Goal: Task Accomplishment & Management: Manage account settings

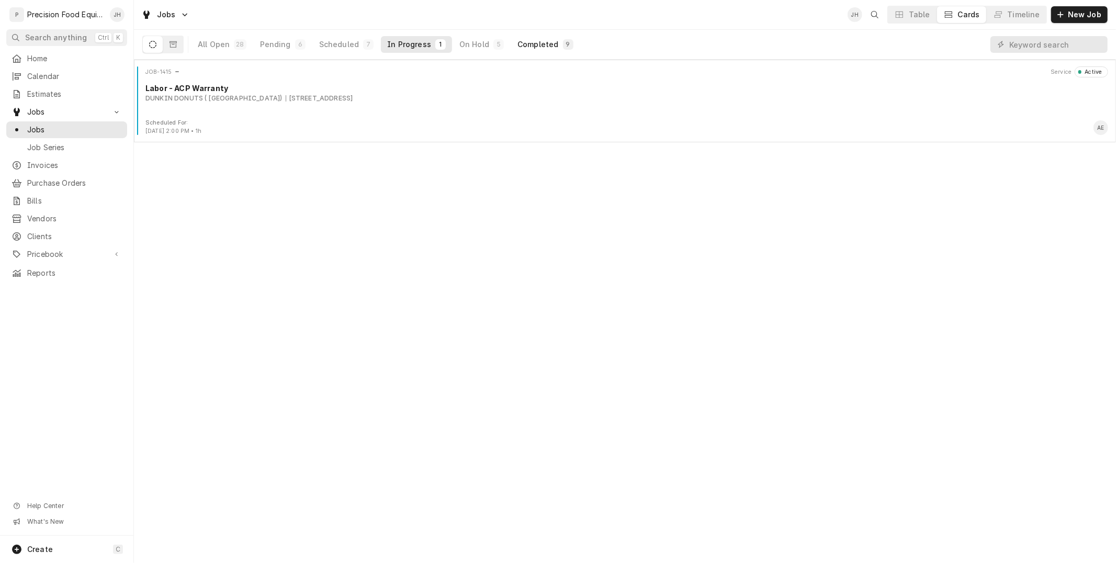
click at [547, 41] on div "Completed" at bounding box center [538, 44] width 41 height 10
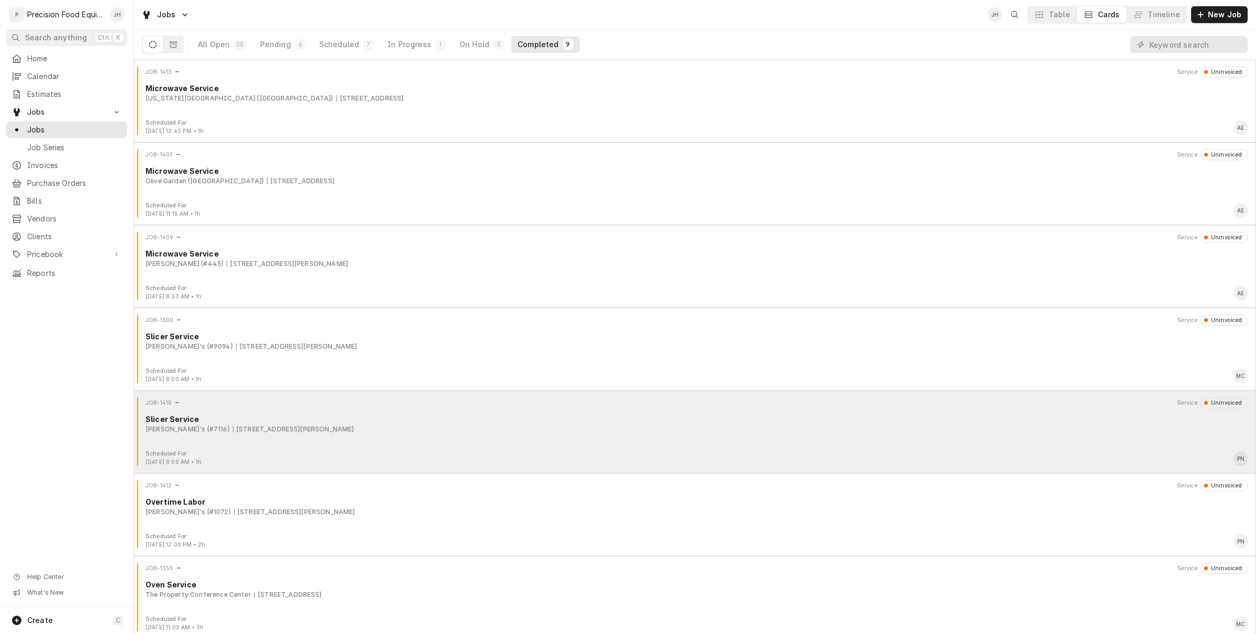
click at [279, 435] on div "JOB-1410 Service Uninvoiced Slicer Service Arby's (#7116) 1927 N. Higley Rd, Me…" at bounding box center [695, 423] width 1114 height 52
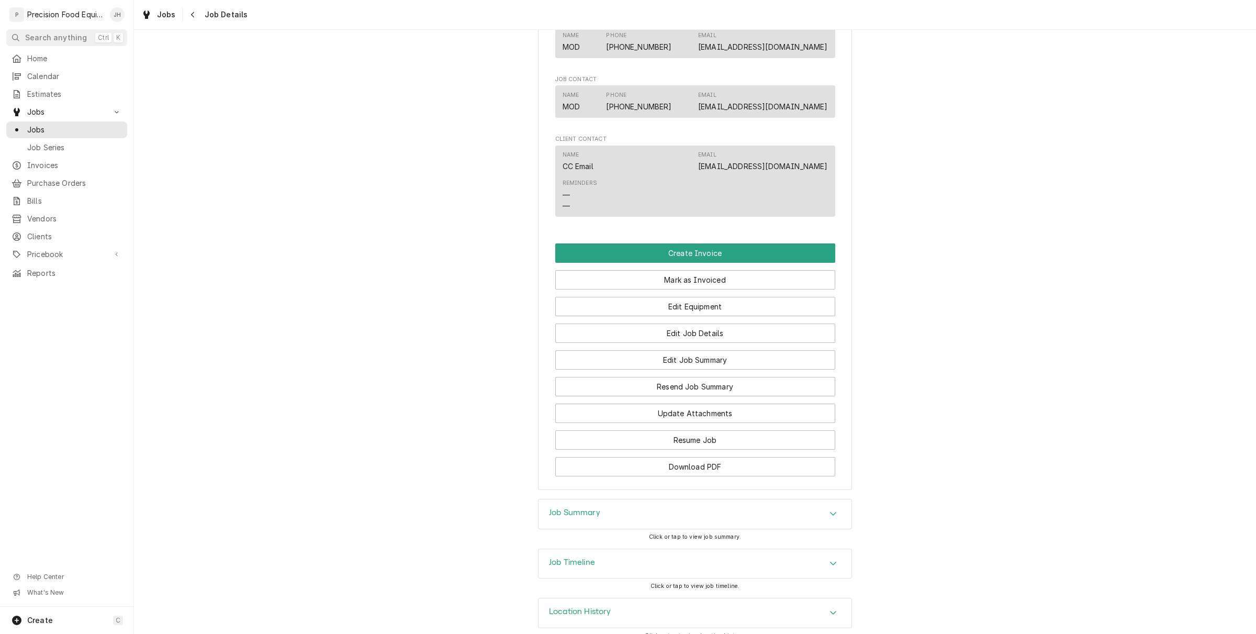
scroll to position [623, 0]
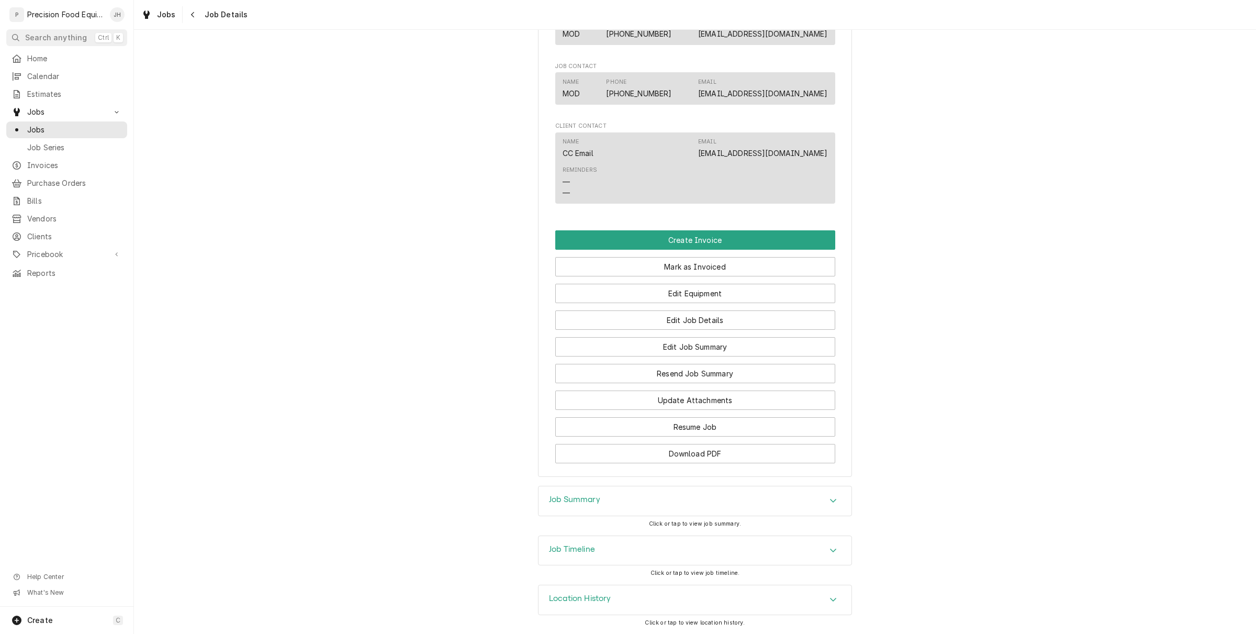
click at [671, 547] on div "Job Timeline" at bounding box center [695, 550] width 313 height 29
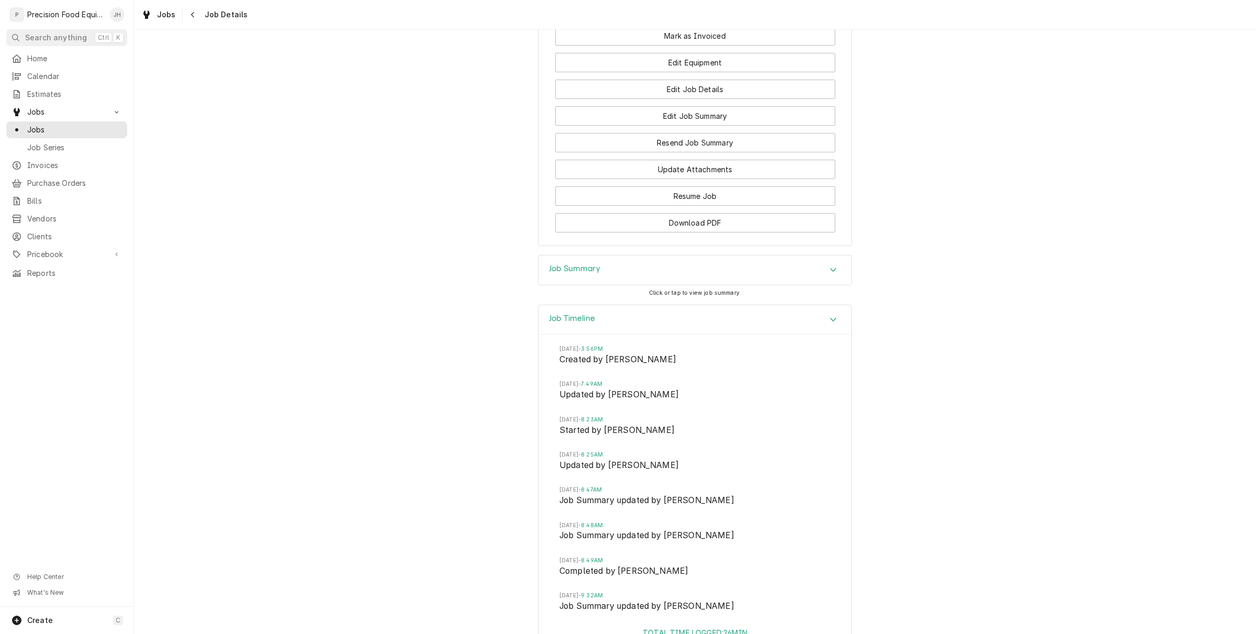
scroll to position [931, 0]
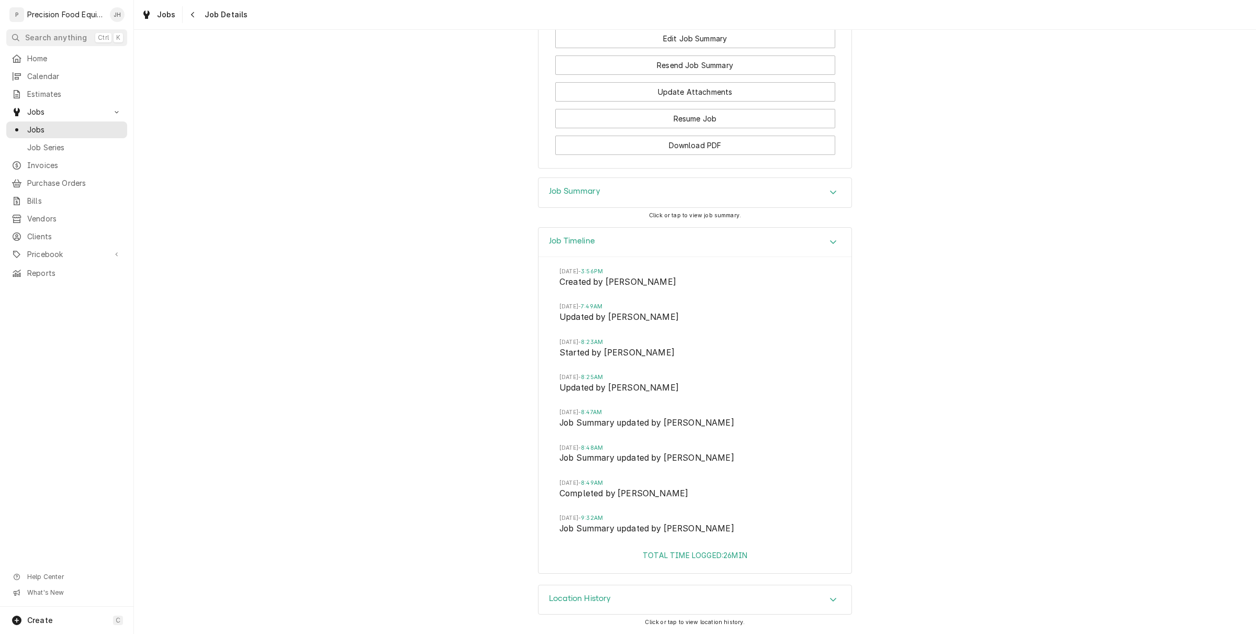
click at [699, 185] on div "Job Summary" at bounding box center [695, 192] width 313 height 29
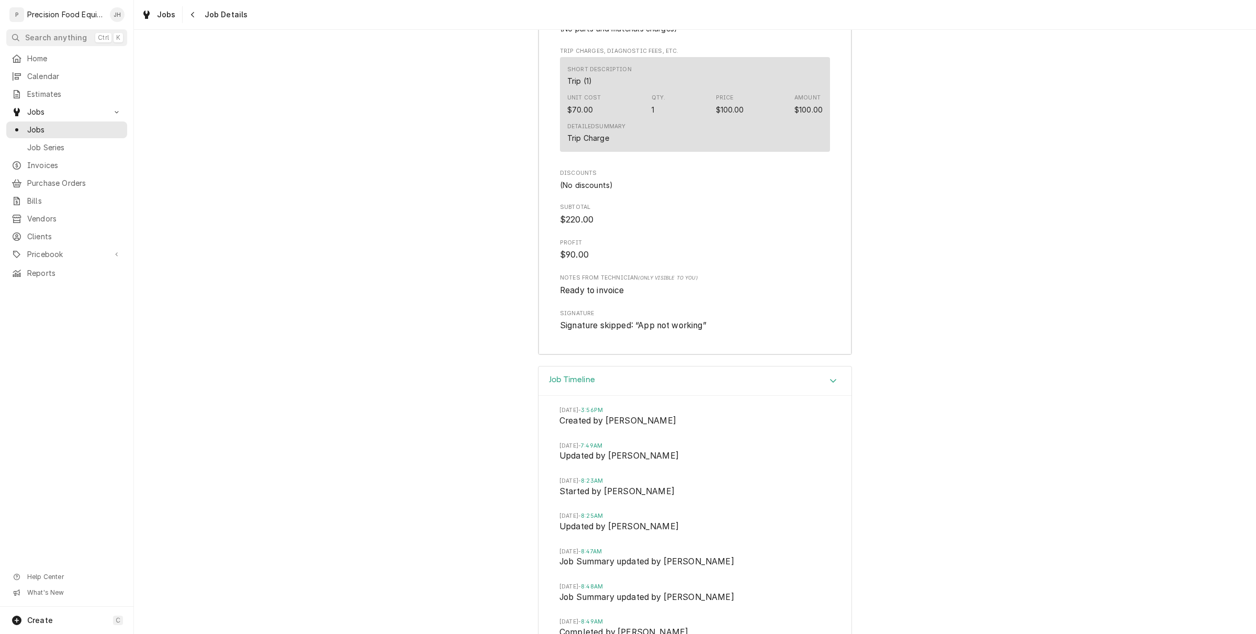
scroll to position [1578, 0]
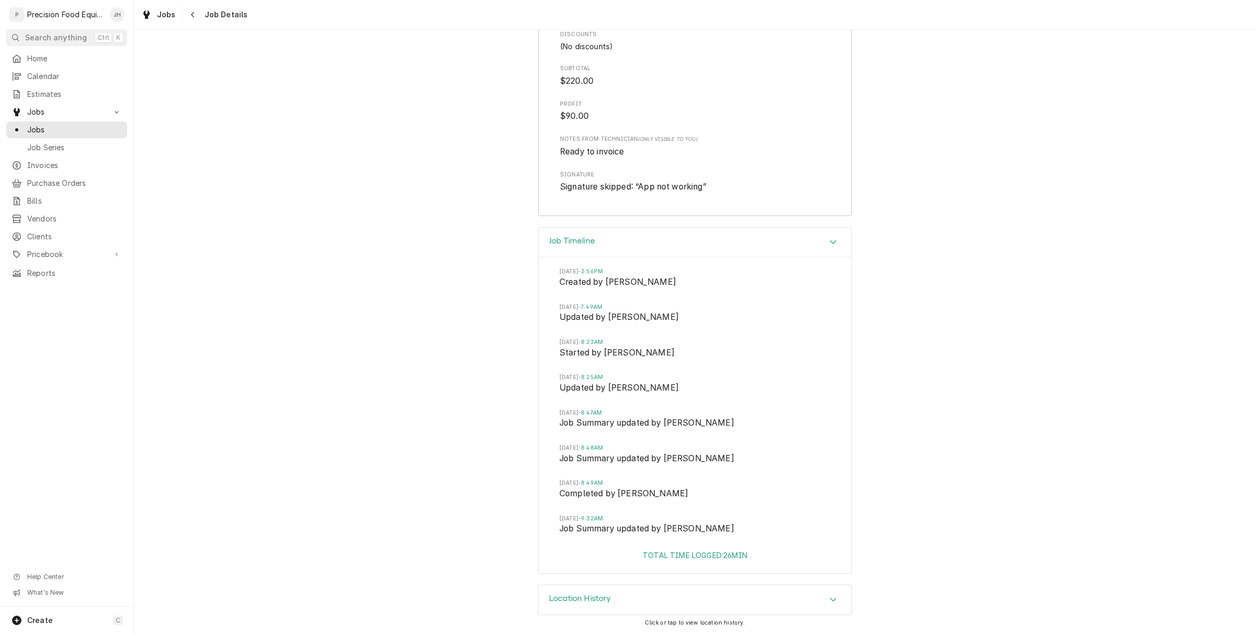
click at [664, 596] on div "Location History" at bounding box center [695, 599] width 313 height 29
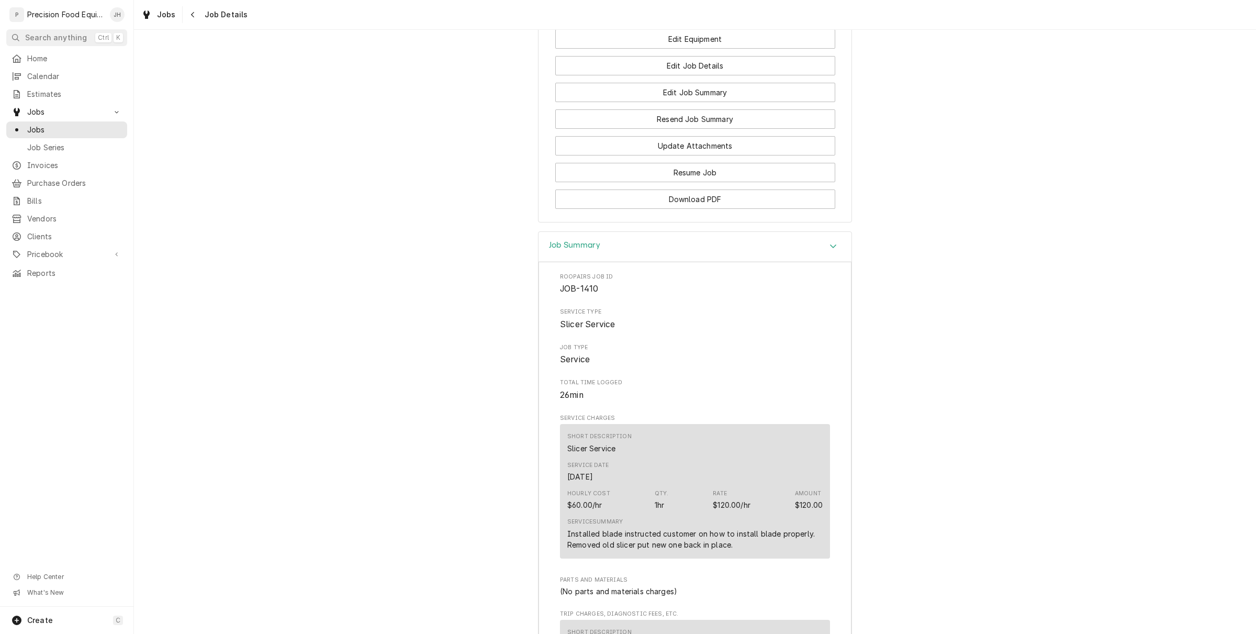
scroll to position [575, 0]
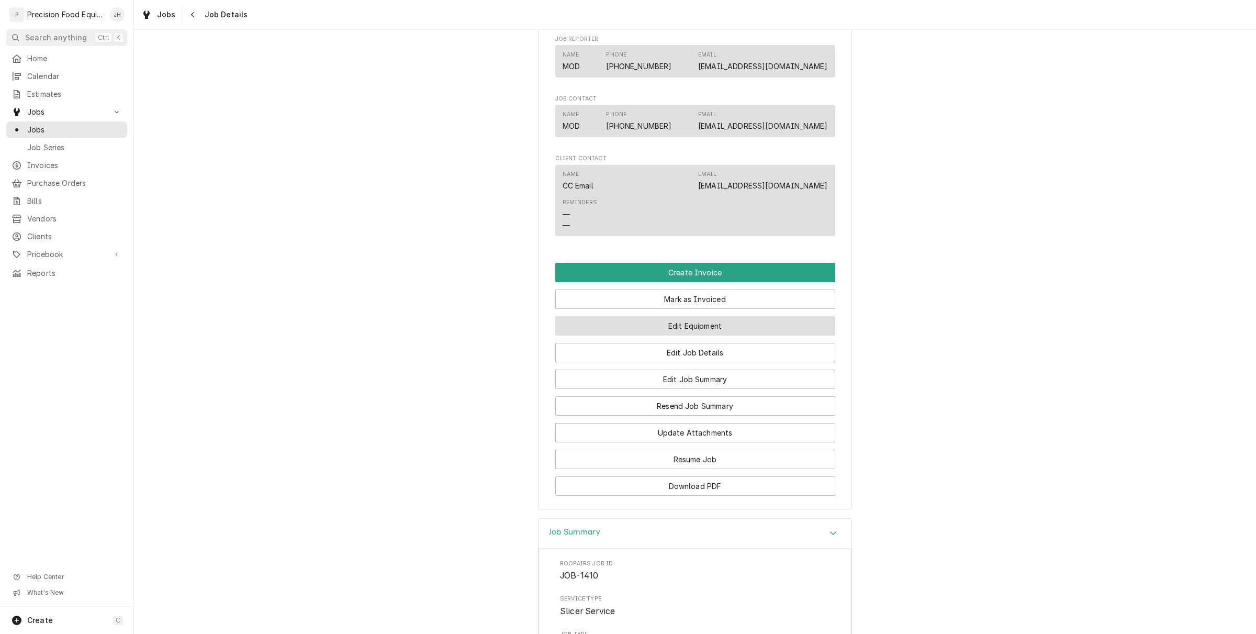
click at [708, 335] on button "Edit Equipment" at bounding box center [695, 325] width 280 height 19
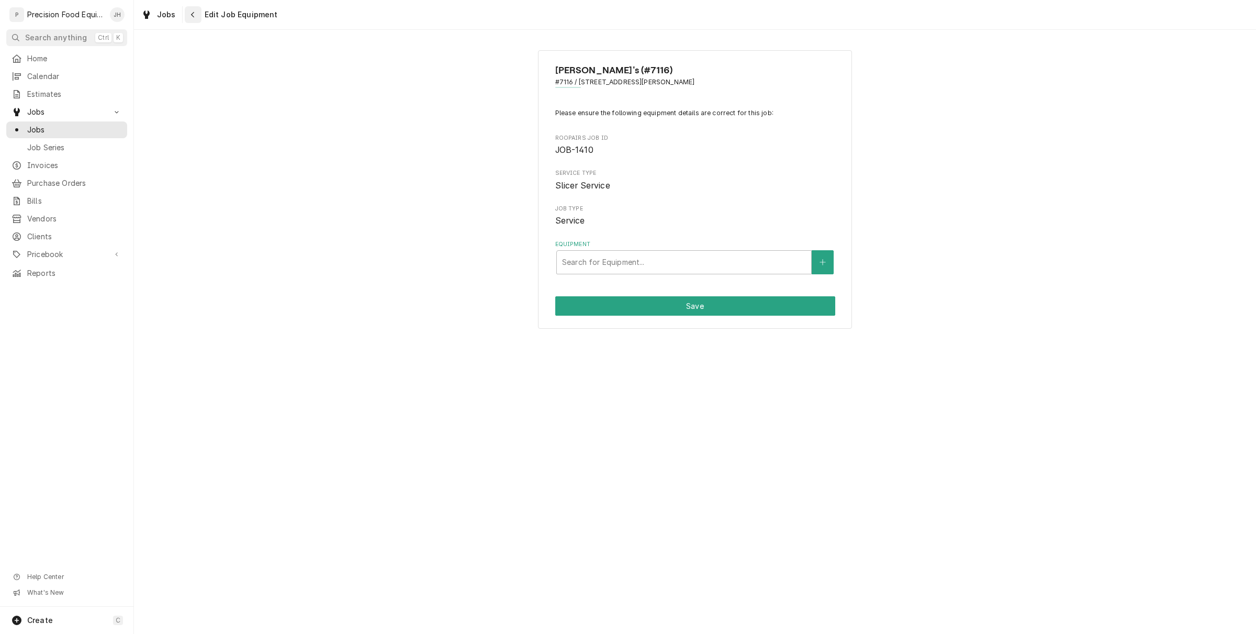
click at [194, 8] on button "Navigate back" at bounding box center [193, 14] width 17 height 17
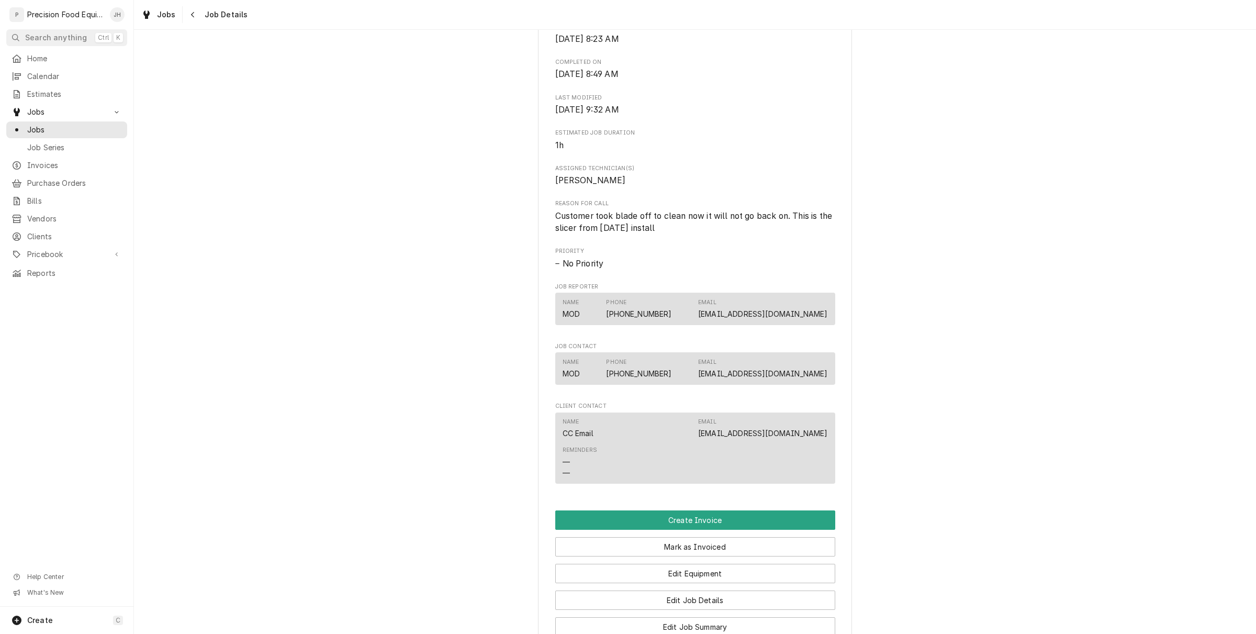
scroll to position [523, 0]
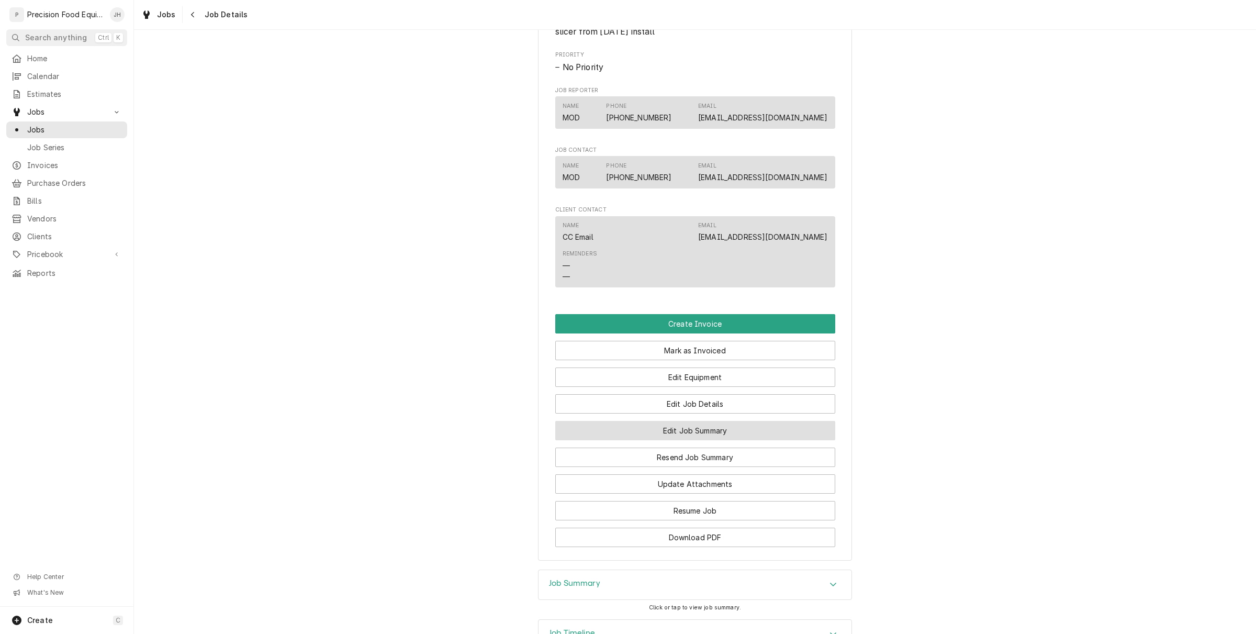
click at [705, 440] on button "Edit Job Summary" at bounding box center [695, 430] width 280 height 19
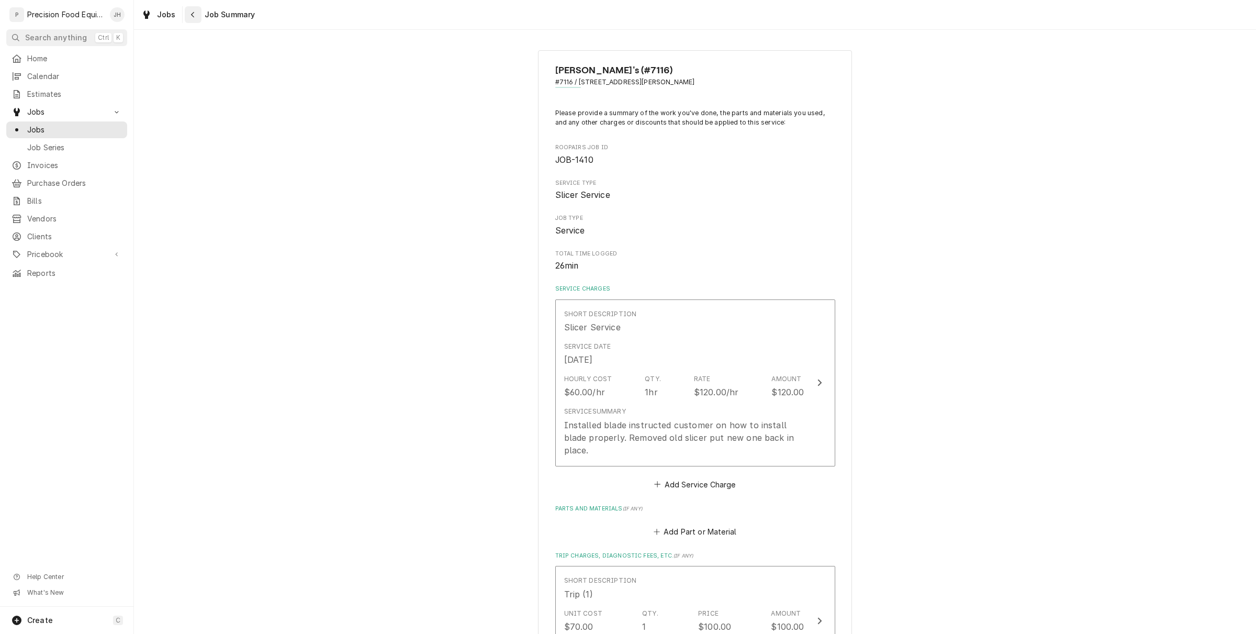
click at [188, 18] on div "Navigate back" at bounding box center [193, 14] width 10 height 10
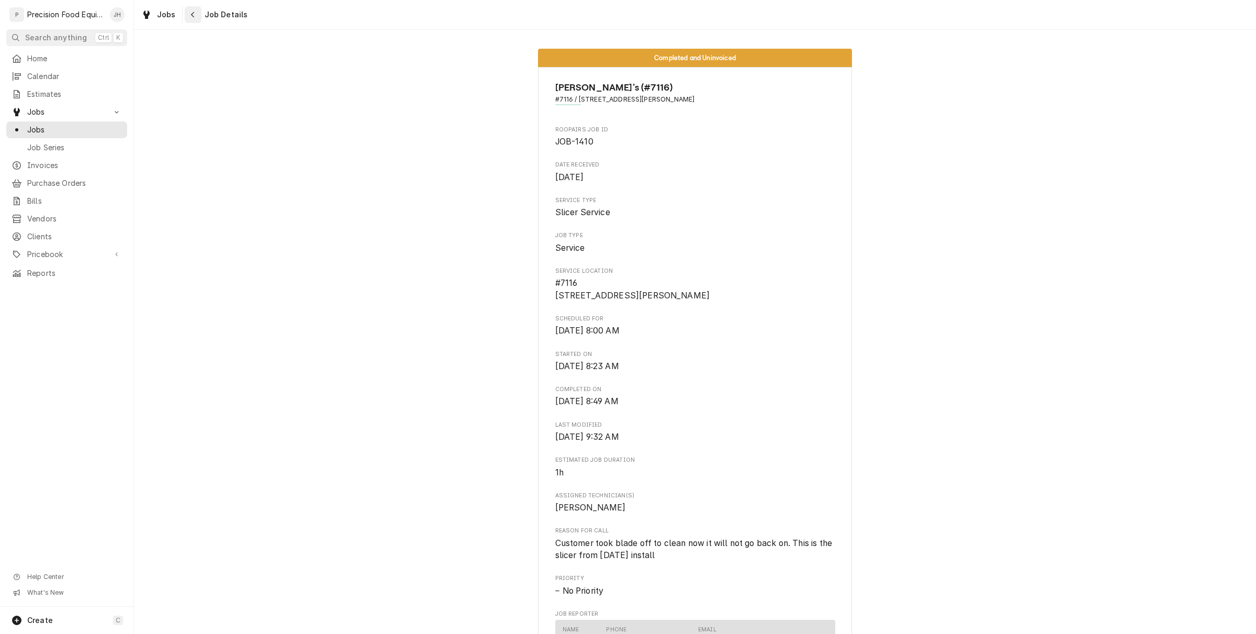
click at [190, 19] on div "Navigate back" at bounding box center [193, 14] width 10 height 10
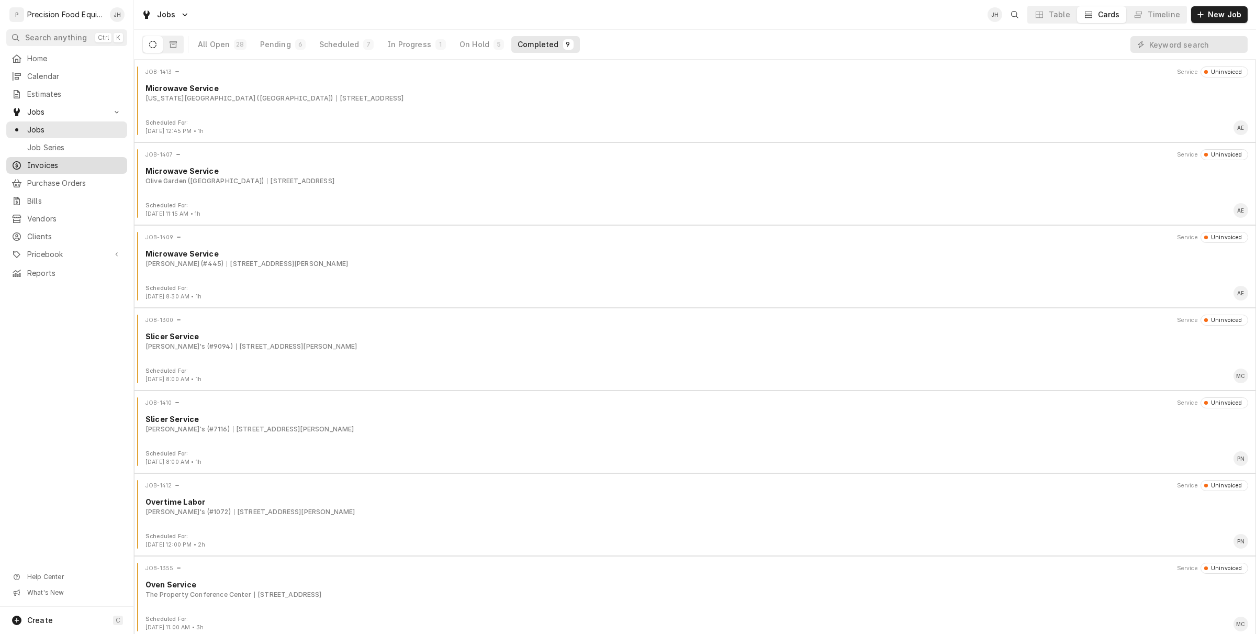
click at [82, 165] on span "Invoices" at bounding box center [74, 165] width 95 height 10
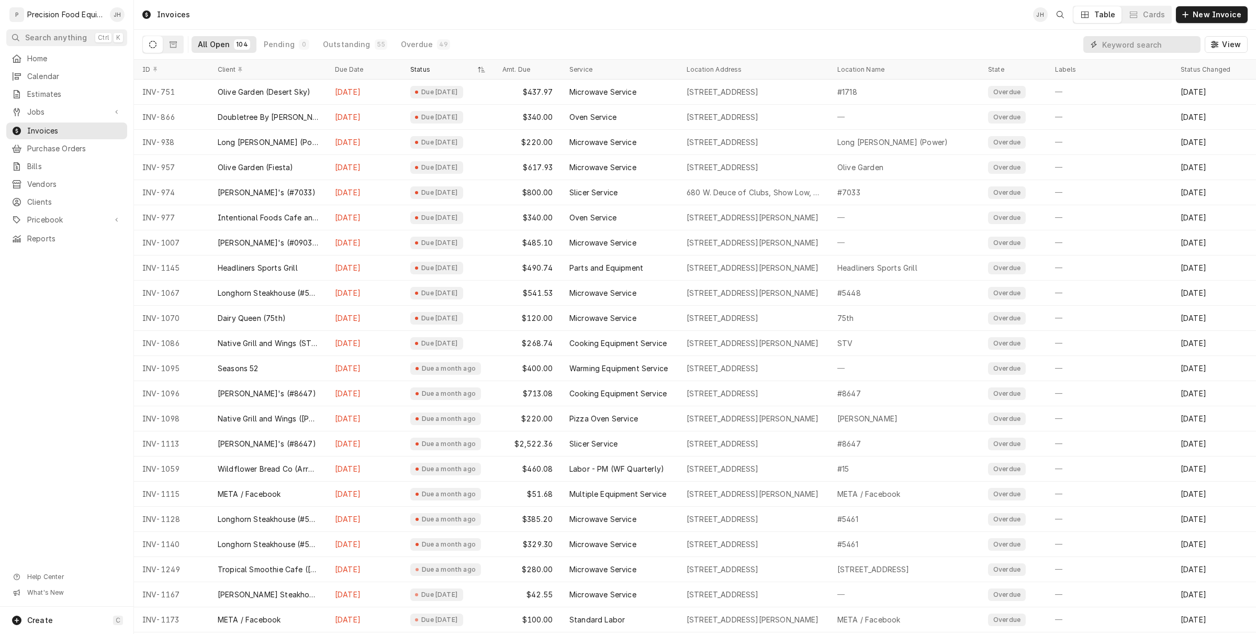
click at [1157, 46] on input "Dynamic Content Wrapper" at bounding box center [1148, 44] width 93 height 17
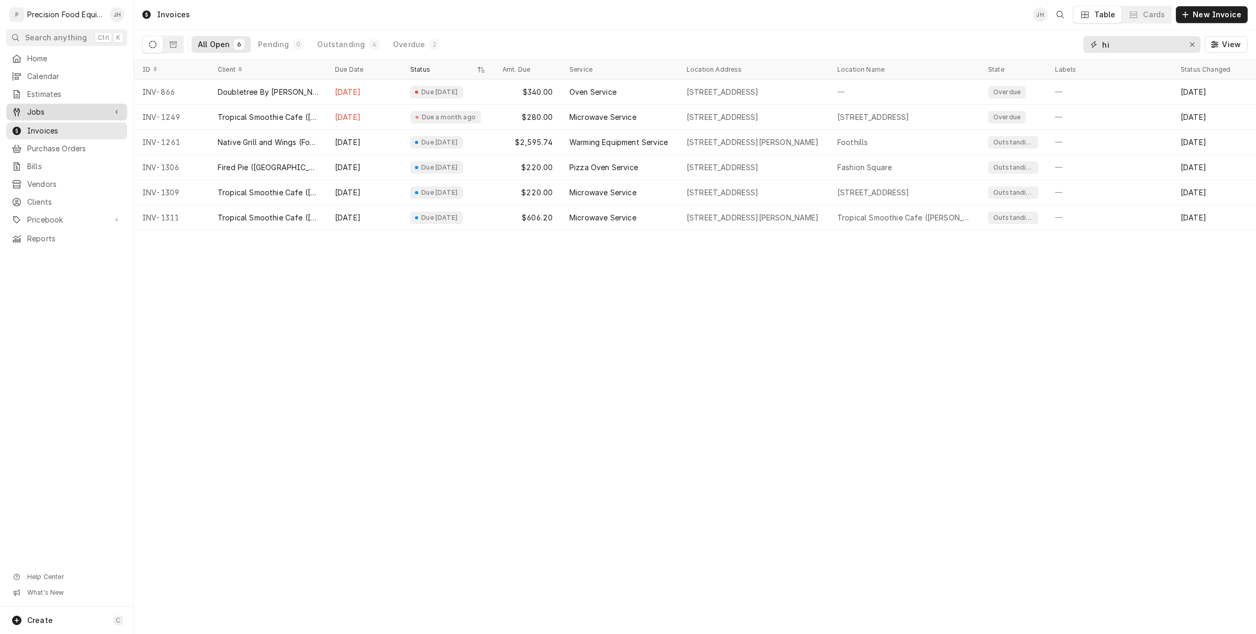
type input "hi"
click at [102, 111] on span "Jobs" at bounding box center [66, 112] width 79 height 10
click at [81, 131] on span "Jobs" at bounding box center [74, 130] width 95 height 10
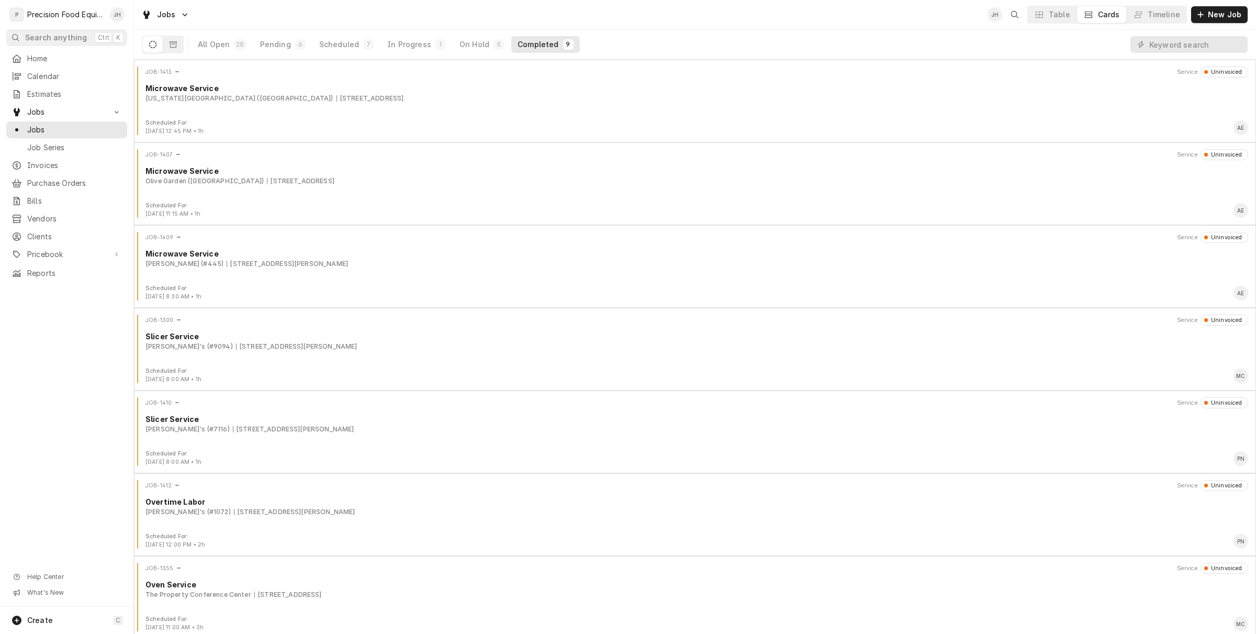
scroll to position [170, 0]
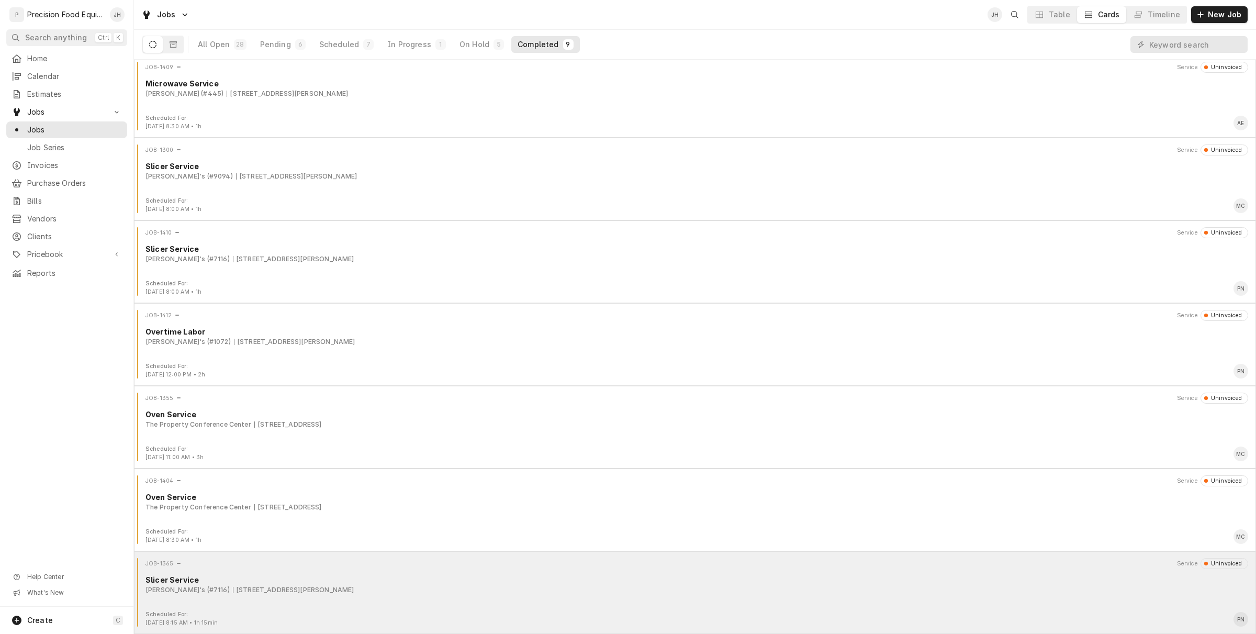
click at [380, 577] on div "Slicer Service" at bounding box center [696, 579] width 1103 height 11
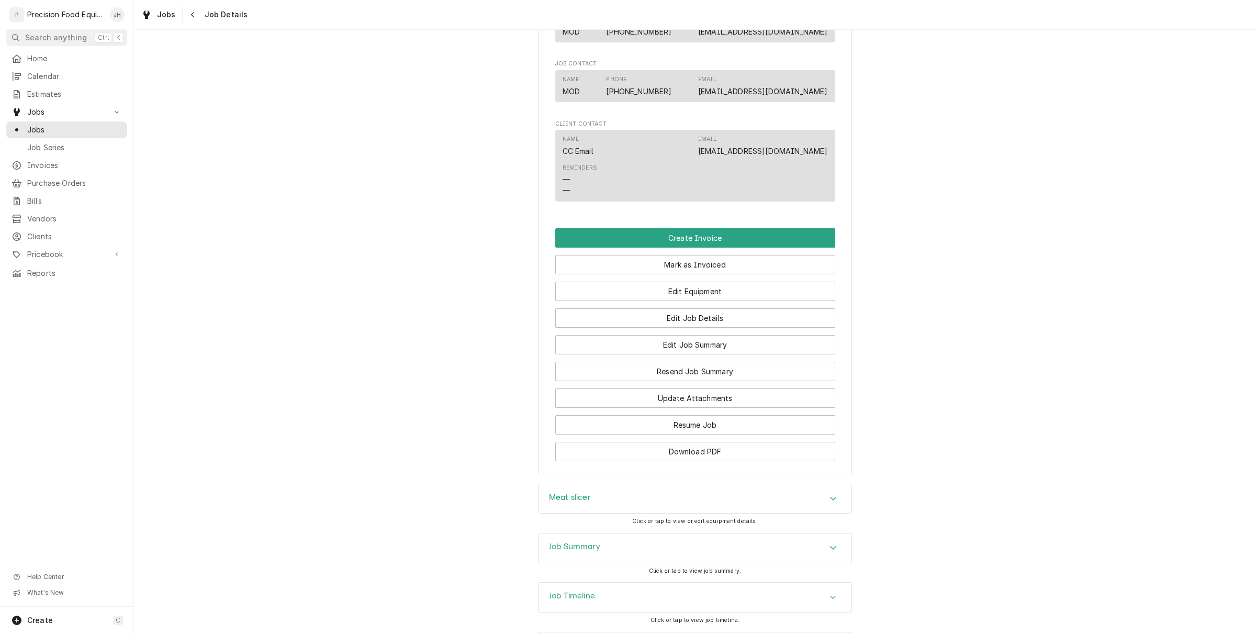
scroll to position [660, 0]
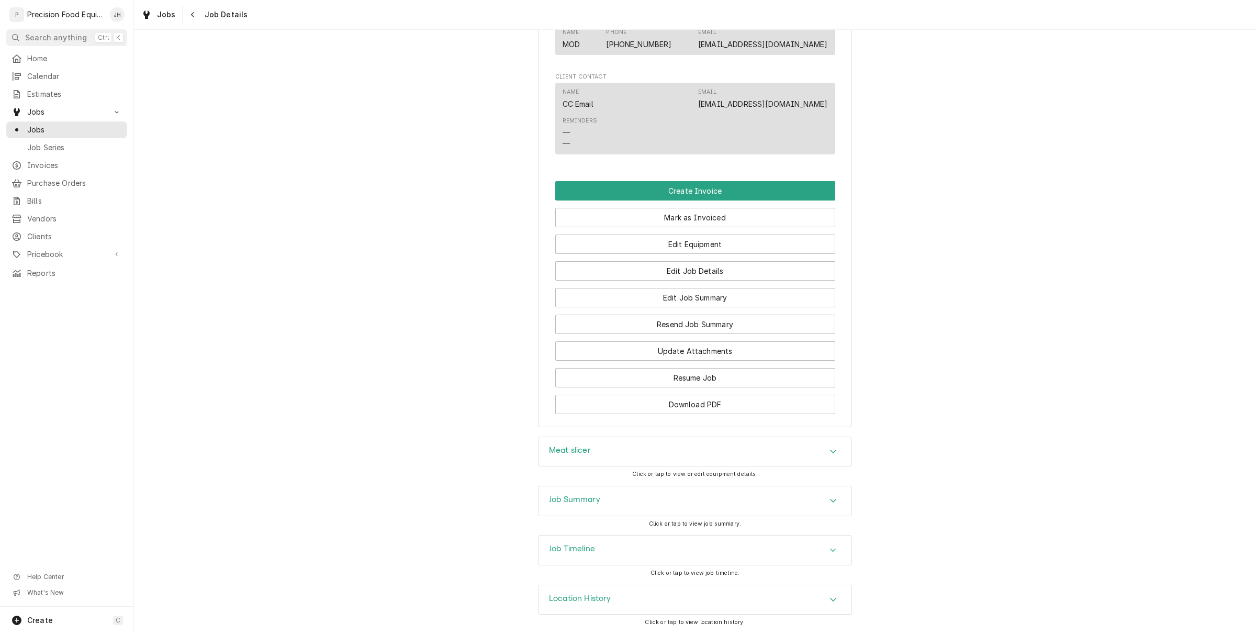
click at [708, 501] on div "Job Summary" at bounding box center [695, 500] width 313 height 29
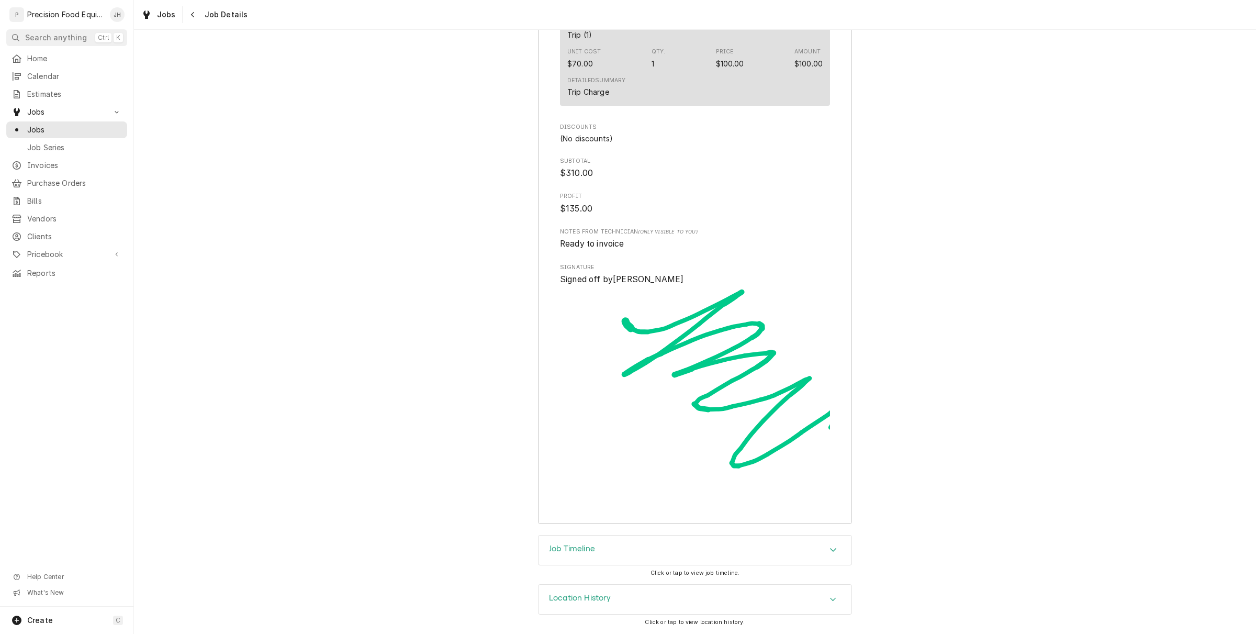
scroll to position [1511, 0]
click at [702, 539] on div "Job Timeline" at bounding box center [695, 549] width 313 height 29
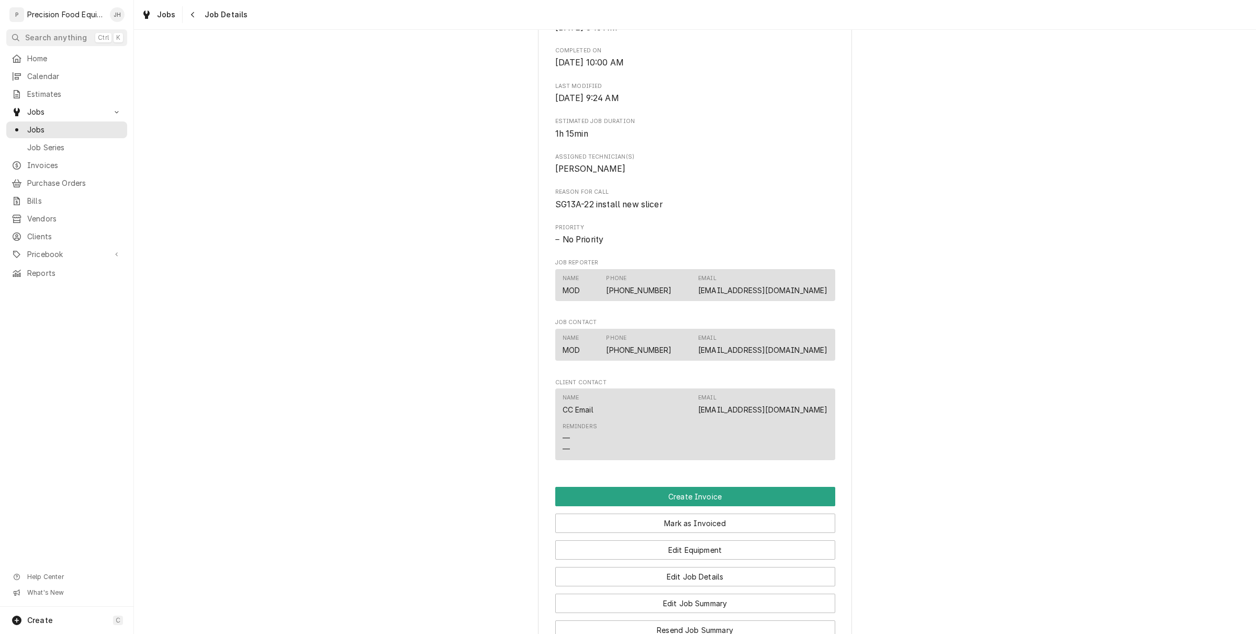
scroll to position [420, 0]
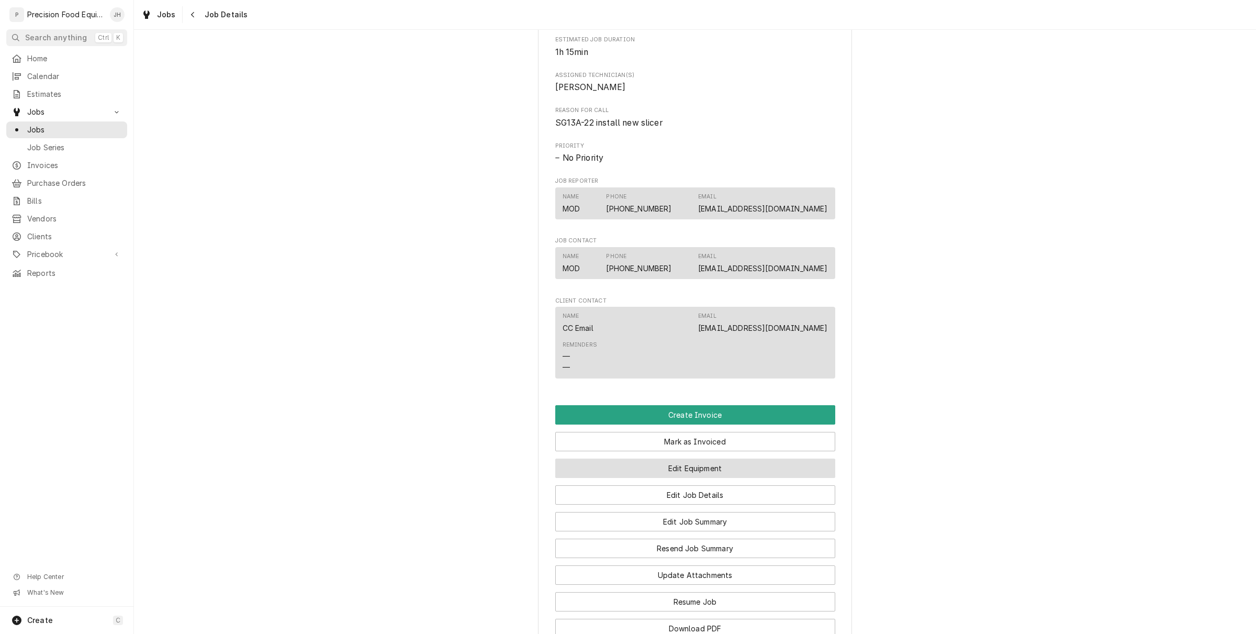
click at [713, 478] on button "Edit Equipment" at bounding box center [695, 467] width 280 height 19
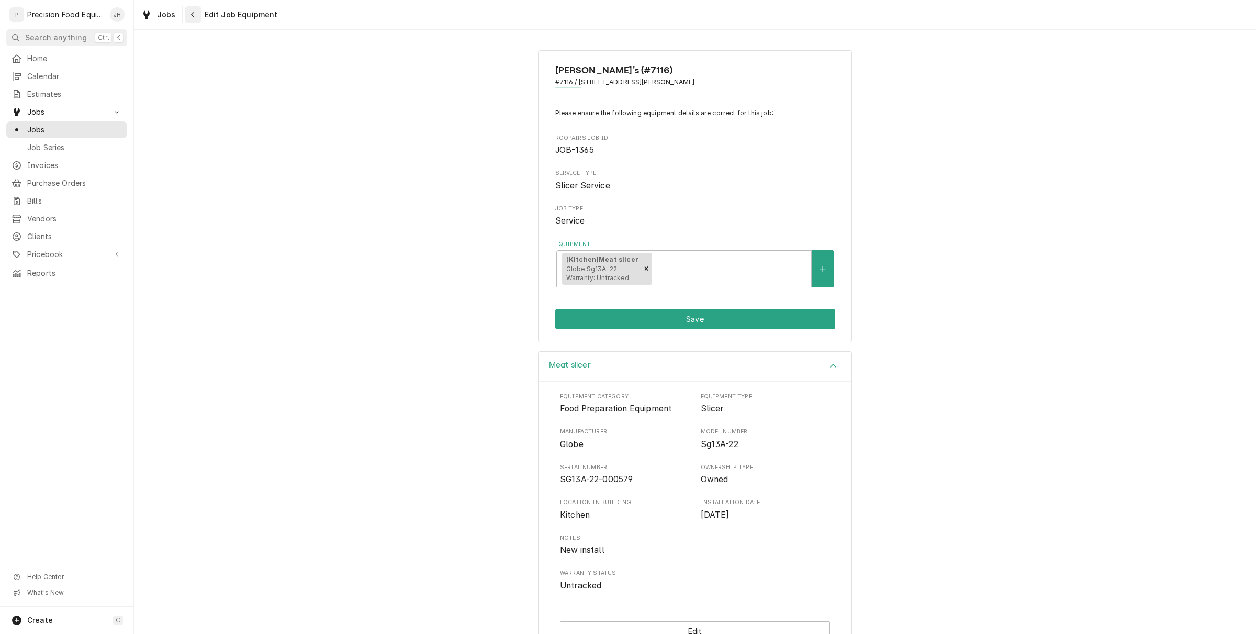
click at [191, 15] on icon "Navigate back" at bounding box center [193, 14] width 5 height 7
